Goal: Task Accomplishment & Management: Use online tool/utility

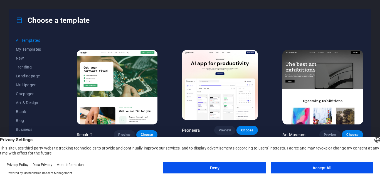
scroll to position [100, 0]
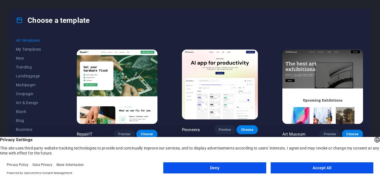
click at [289, 162] on footer "Privacy Policy Data Privacy More Information Powered by Usercentrics Consent Ma…" at bounding box center [190, 169] width 380 height 20
click at [285, 168] on button "Accept All" at bounding box center [322, 167] width 103 height 11
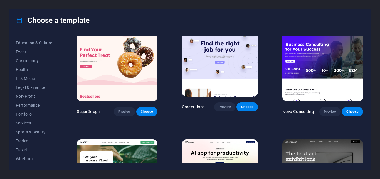
scroll to position [0, 0]
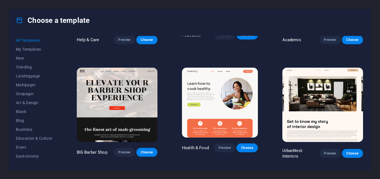
scroll to position [526, 0]
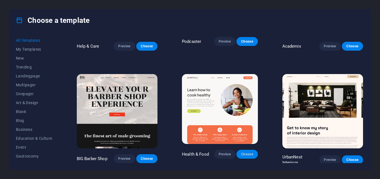
click at [247, 152] on span "Choose" at bounding box center [247, 154] width 12 height 4
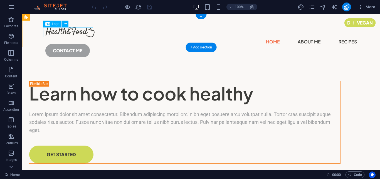
click at [70, 33] on div at bounding box center [201, 32] width 312 height 10
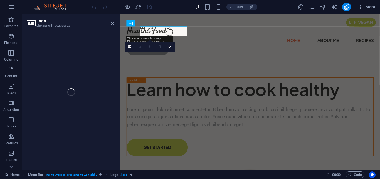
select select "px"
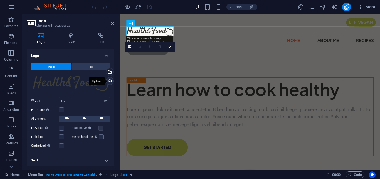
click at [105, 82] on div "Upload" at bounding box center [109, 81] width 8 height 8
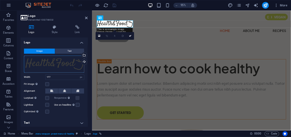
scroll to position [1, 0]
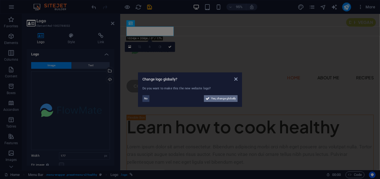
click at [228, 100] on span "Yes, change globally" at bounding box center [223, 98] width 25 height 7
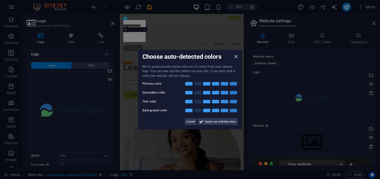
click at [242, 55] on aside "Choose auto-detected colors We've automatically extracted a set of colors from …" at bounding box center [190, 89] width 380 height 179
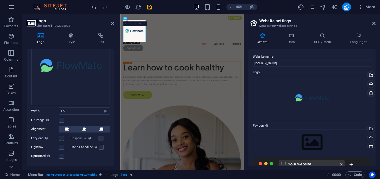
scroll to position [51, 0]
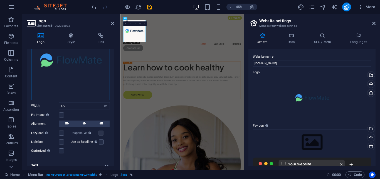
click at [72, 64] on div "Drag files here, click to choose files or select files from Files or our free s…" at bounding box center [70, 60] width 79 height 79
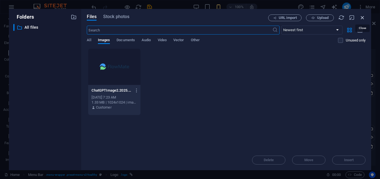
click at [363, 16] on icon "button" at bounding box center [362, 17] width 6 height 6
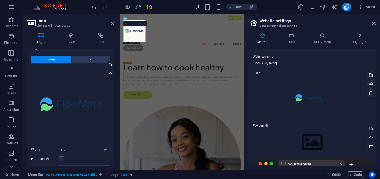
scroll to position [0, 0]
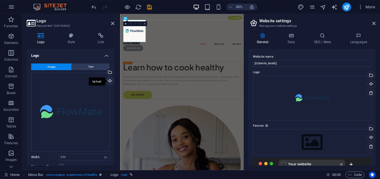
click at [107, 81] on div "Upload" at bounding box center [109, 81] width 8 height 8
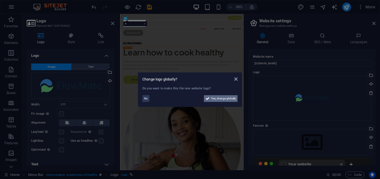
click at [235, 99] on span "Yes, change globally" at bounding box center [223, 98] width 25 height 7
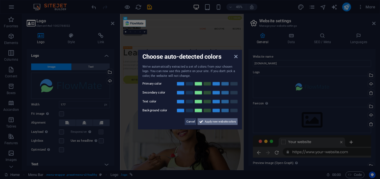
click at [220, 122] on span "Apply new website colors" at bounding box center [220, 121] width 31 height 7
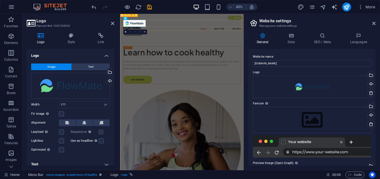
click at [241, 51] on div "Menu Home About Me Recipes CONTACT ME" at bounding box center [257, 43] width 275 height 58
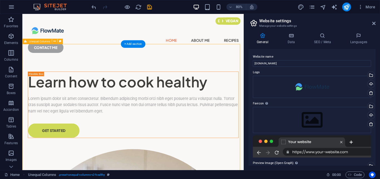
drag, startPoint x: 149, startPoint y: 82, endPoint x: 164, endPoint y: 87, distance: 15.5
drag, startPoint x: 157, startPoint y: 78, endPoint x: 161, endPoint y: 83, distance: 5.9
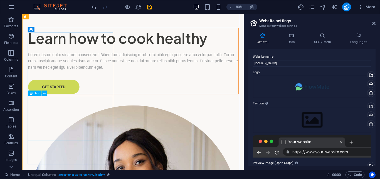
scroll to position [28, 0]
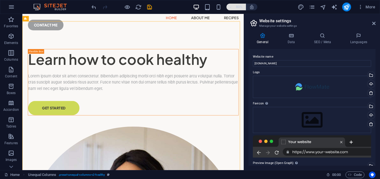
click at [236, 9] on h6 "80%" at bounding box center [239, 7] width 9 height 7
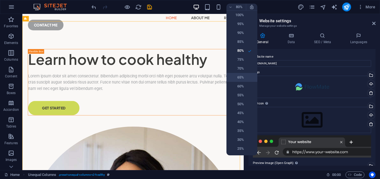
click at [248, 73] on li "65%" at bounding box center [241, 77] width 31 height 9
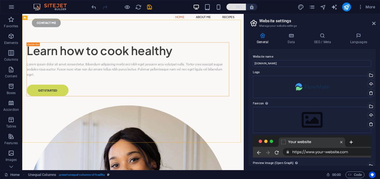
click at [236, 6] on h6 "65%" at bounding box center [239, 7] width 9 height 7
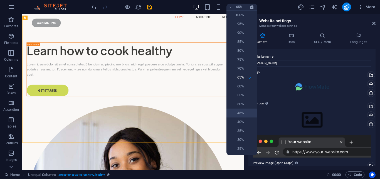
click at [246, 109] on li "45%" at bounding box center [241, 112] width 31 height 9
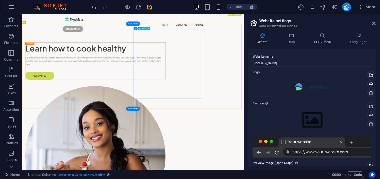
scroll to position [0, 0]
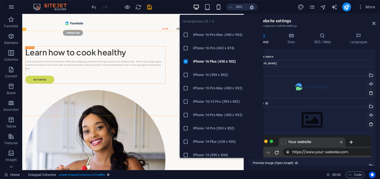
click at [216, 8] on icon "button" at bounding box center [218, 7] width 6 height 6
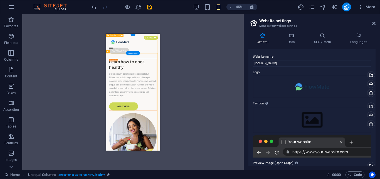
click at [212, 60] on div "Menu" at bounding box center [166, 63] width 106 height 7
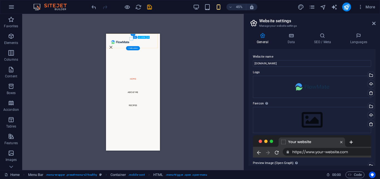
click at [121, 60] on div "Menu" at bounding box center [117, 63] width 8 height 7
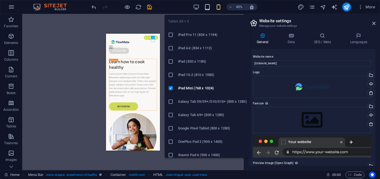
click at [207, 8] on icon "button" at bounding box center [207, 7] width 6 height 6
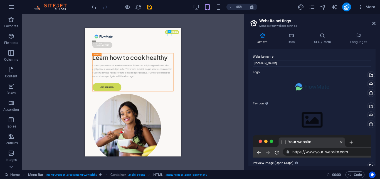
click at [200, 9] on div "45%" at bounding box center [225, 7] width 64 height 9
drag, startPoint x: 200, startPoint y: 9, endPoint x: 191, endPoint y: 9, distance: 9.2
click at [200, 9] on div "45%" at bounding box center [225, 7] width 64 height 9
click at [191, 9] on div "45% More" at bounding box center [233, 7] width 287 height 9
click at [193, 8] on div "45% More" at bounding box center [233, 7] width 287 height 9
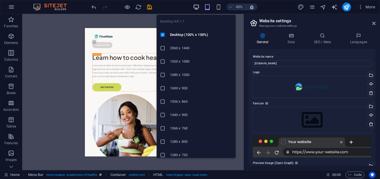
click at [196, 5] on icon "button" at bounding box center [196, 7] width 6 height 6
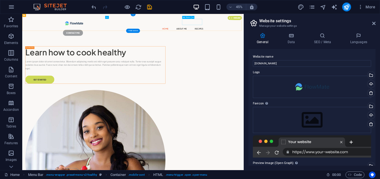
click at [380, 49] on div "CONTACT ME" at bounding box center [269, 55] width 312 height 13
click at [228, 43] on nav "Home About Me Recipes" at bounding box center [269, 47] width 312 height 9
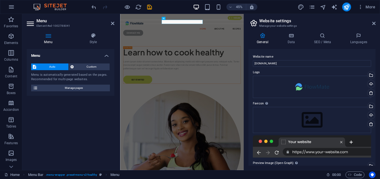
click at [47, 37] on icon at bounding box center [48, 36] width 43 height 6
click at [89, 66] on span "Custom" at bounding box center [91, 66] width 33 height 7
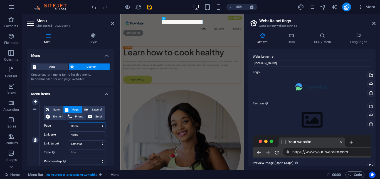
click at [69, 122] on select "Home About Me Recipes Privacy Legal Notice" at bounding box center [87, 125] width 36 height 7
click at [81, 126] on select "Home About Me Recipes Privacy Legal Notice" at bounding box center [87, 125] width 36 height 7
click at [69, 122] on select "Home About Me Recipes Privacy Legal Notice" at bounding box center [87, 125] width 36 height 7
click at [81, 126] on select "Home About Me Recipes Privacy Legal Notice" at bounding box center [87, 125] width 36 height 7
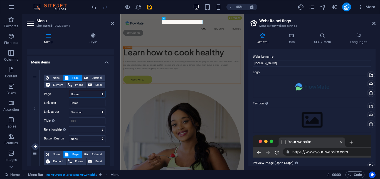
scroll to position [25, 0]
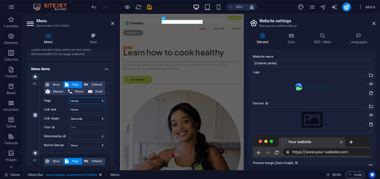
click at [69, 97] on select "Home About Me Recipes Privacy Legal Notice" at bounding box center [87, 100] width 36 height 7
click option "Home" at bounding box center [0, 0] width 0 height 0
click at [82, 110] on input "Home" at bounding box center [87, 109] width 36 height 7
type input "H"
select select
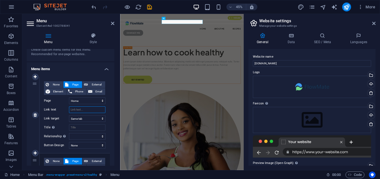
select select
type input "Г"
select select
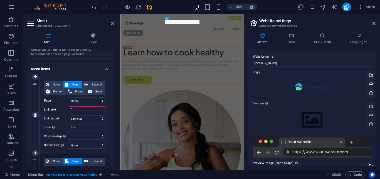
select select
type input "Глав"
select select
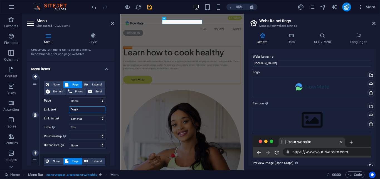
type input "Главна"
select select
type input "Главная"
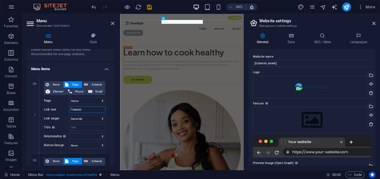
select select
type input "Главная"
click at [69, 115] on select "New tab Same tab Overlay" at bounding box center [87, 118] width 36 height 7
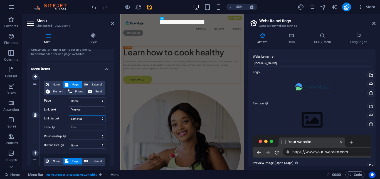
click option "Same tab" at bounding box center [0, 0] width 0 height 0
click at [57, 127] on label "Title Additional link description, should not be the same as the link text. The…" at bounding box center [56, 127] width 25 height 7
click at [69, 127] on input "Title Additional link description, should not be the same as the link text. The…" at bounding box center [87, 127] width 36 height 7
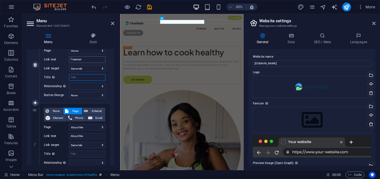
scroll to position [100, 0]
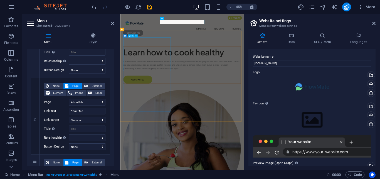
click at [217, 102] on div "Learn how to cook healthy" at bounding box center [257, 98] width 261 height 25
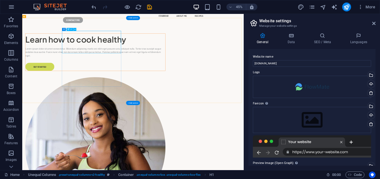
scroll to position [0, 0]
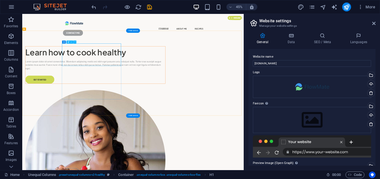
click at [172, 89] on div "Learn how to cook healthy" at bounding box center [184, 98] width 311 height 25
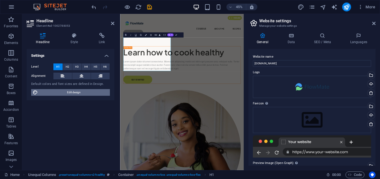
click at [76, 94] on span "Edit design" at bounding box center [74, 92] width 69 height 7
click at [189, 87] on h1 "Learn how to cook healthy" at bounding box center [257, 98] width 261 height 25
click at [182, 87] on h1 "Learn how to cook healthy" at bounding box center [257, 98] width 261 height 25
select select "px"
select select "400"
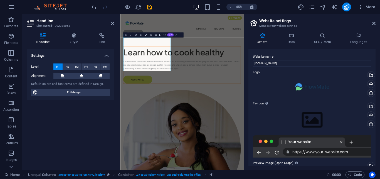
select select "px"
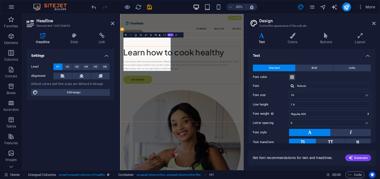
click at [200, 111] on h1 "Learn how to cook healthy" at bounding box center [257, 98] width 261 height 25
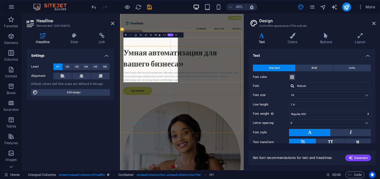
click at [198, 87] on h1 "Умная автоматизация для вашего бизнеса»" at bounding box center [257, 111] width 261 height 50
click at [324, 106] on input "1.6" at bounding box center [330, 104] width 82 height 7
type input "1"
click at [223, 119] on h1 "Умная автоматизация для вашего бизнеса»" at bounding box center [257, 111] width 261 height 50
click at [311, 106] on input "1" at bounding box center [330, 104] width 82 height 7
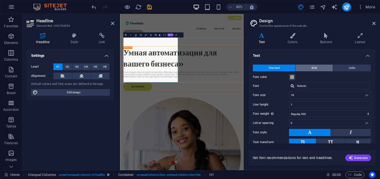
click at [314, 68] on span "Bold" at bounding box center [315, 68] width 6 height 7
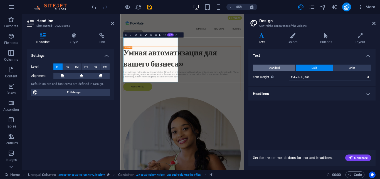
click at [265, 69] on button "Standard" at bounding box center [274, 68] width 43 height 7
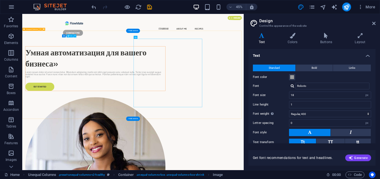
click at [236, 136] on div "Умная автоматизация для вашего бизнеса»" at bounding box center [184, 111] width 311 height 50
click at [175, 136] on div "Умная автоматизация для вашего бизнеса»" at bounding box center [184, 111] width 311 height 50
click at [171, 136] on div "Умная автоматизация для вашего бизнеса»" at bounding box center [184, 111] width 311 height 50
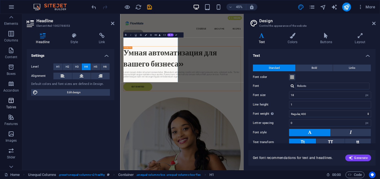
scroll to position [94, 0]
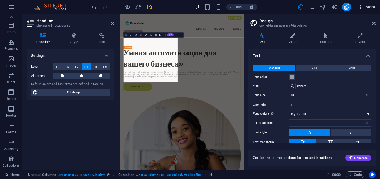
click at [356, 10] on button "More" at bounding box center [367, 7] width 22 height 9
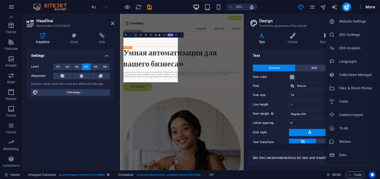
click at [309, 7] on div at bounding box center [190, 89] width 380 height 179
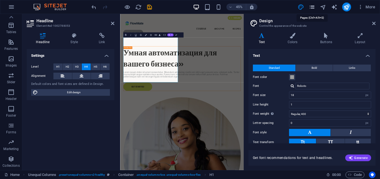
click at [312, 10] on icon "pages" at bounding box center [312, 7] width 6 height 6
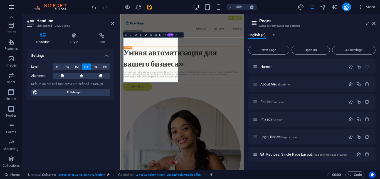
click at [17, 6] on button "button" at bounding box center [11, 6] width 13 height 13
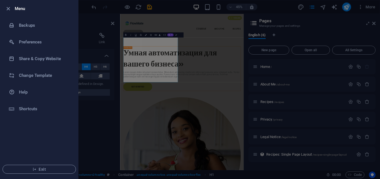
click at [61, 164] on li "Exit" at bounding box center [39, 169] width 78 height 19
click at [61, 170] on span "Exit" at bounding box center [39, 169] width 64 height 4
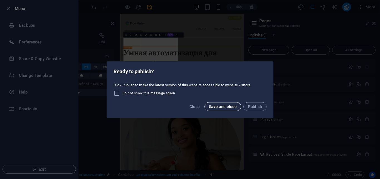
click at [218, 103] on button "Save and close" at bounding box center [222, 106] width 37 height 9
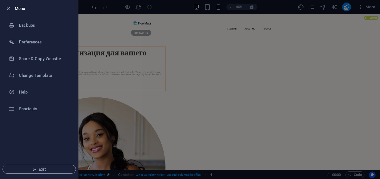
checkbox input "false"
